Goal: Task Accomplishment & Management: Manage account settings

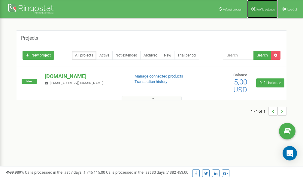
click at [262, 8] on span "Profile settings" at bounding box center [265, 9] width 18 height 3
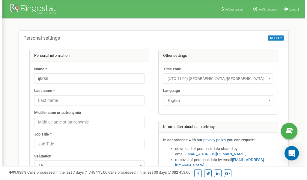
scroll to position [30, 0]
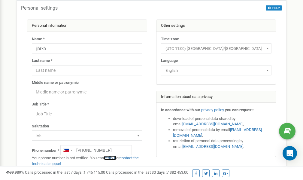
click at [113, 157] on link "verify it" at bounding box center [110, 157] width 12 height 4
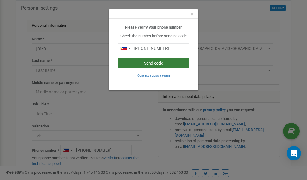
click at [155, 64] on button "Send code" at bounding box center [153, 63] width 71 height 10
